Goal: Information Seeking & Learning: Learn about a topic

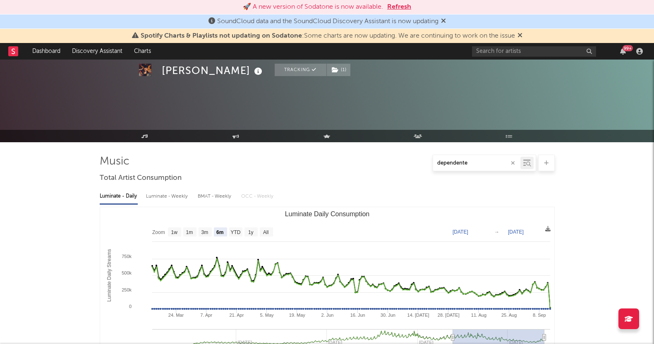
select select "6m"
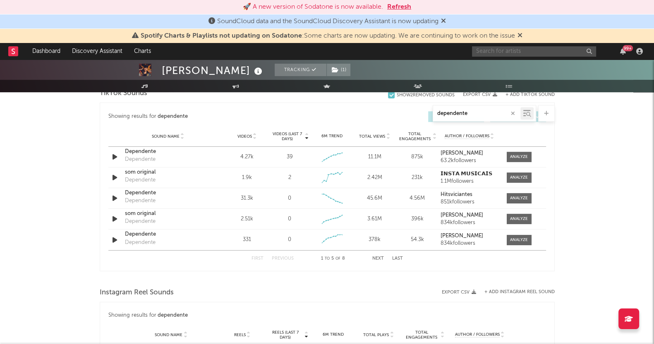
click at [534, 48] on input "text" at bounding box center [534, 51] width 124 height 10
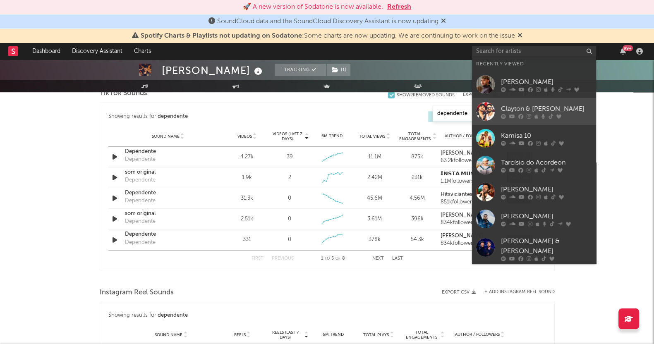
click at [521, 117] on icon at bounding box center [520, 116] width 5 height 5
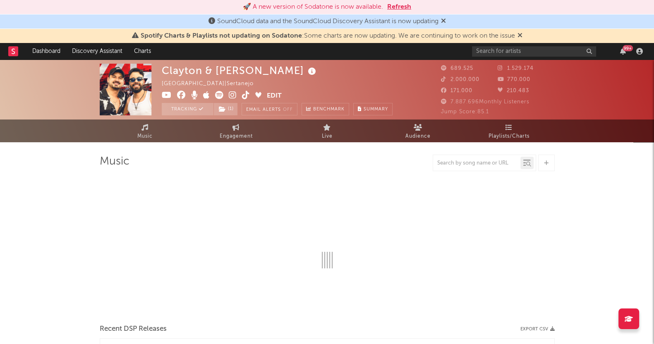
click at [520, 36] on icon at bounding box center [519, 35] width 5 height 7
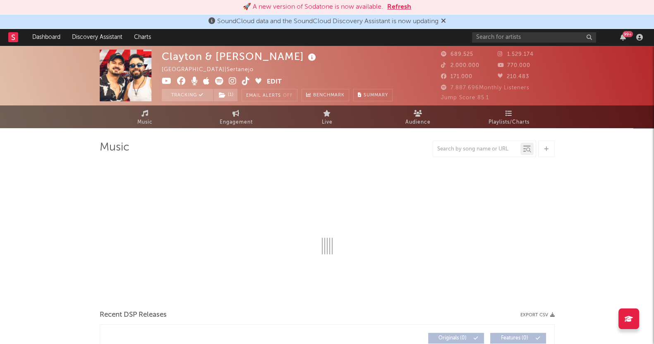
click at [446, 21] on icon at bounding box center [443, 20] width 5 height 7
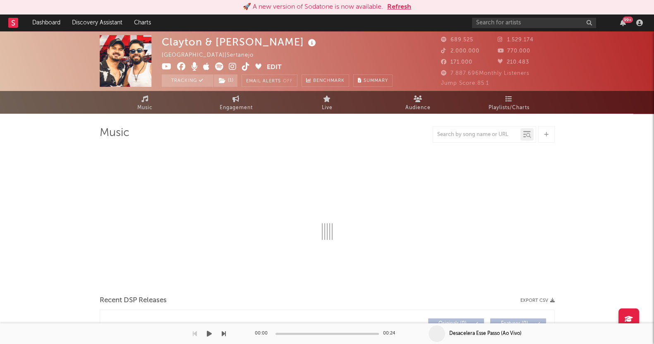
select select "6m"
